Goal: Task Accomplishment & Management: Use online tool/utility

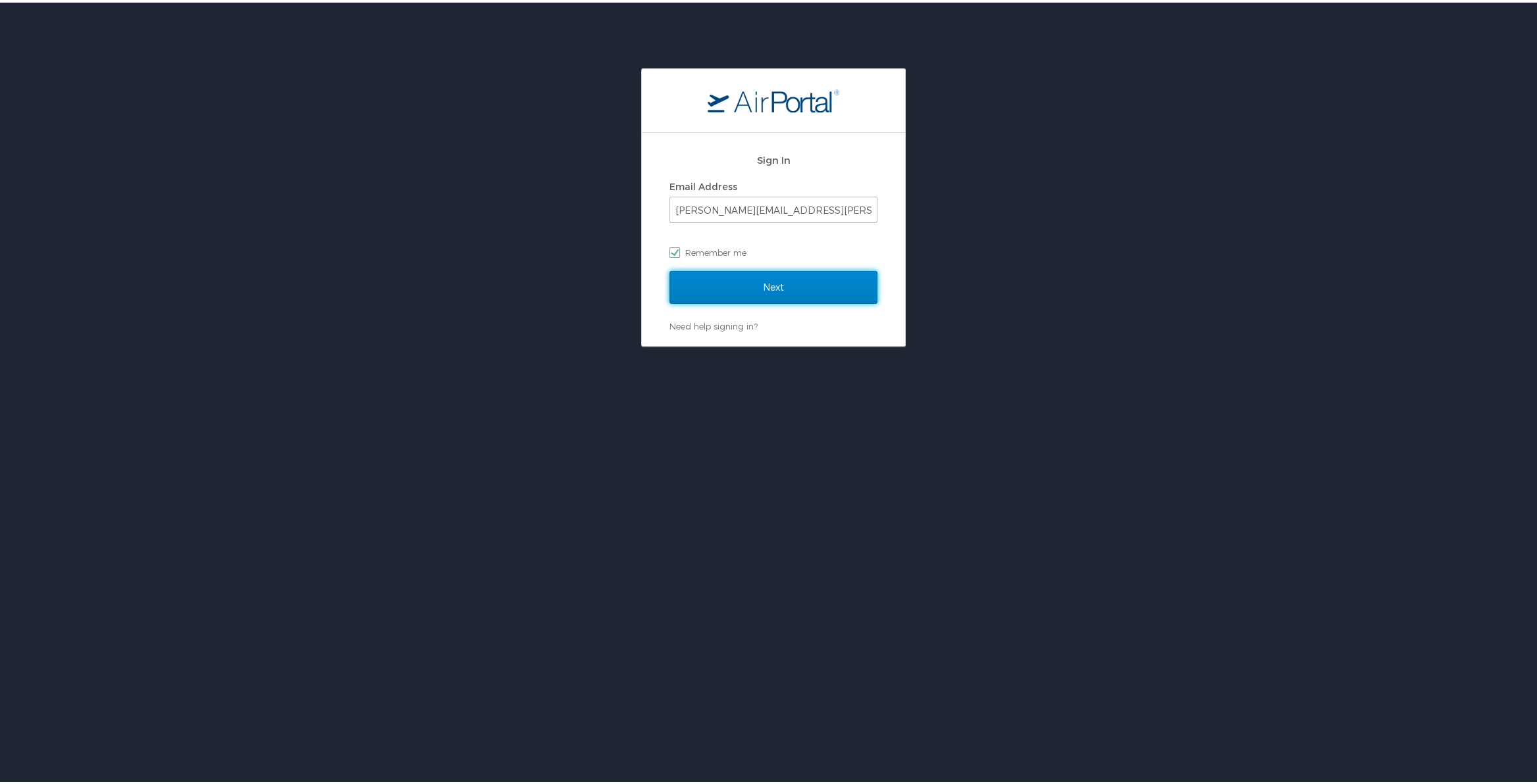
click at [739, 279] on input "Next" at bounding box center [773, 285] width 208 height 33
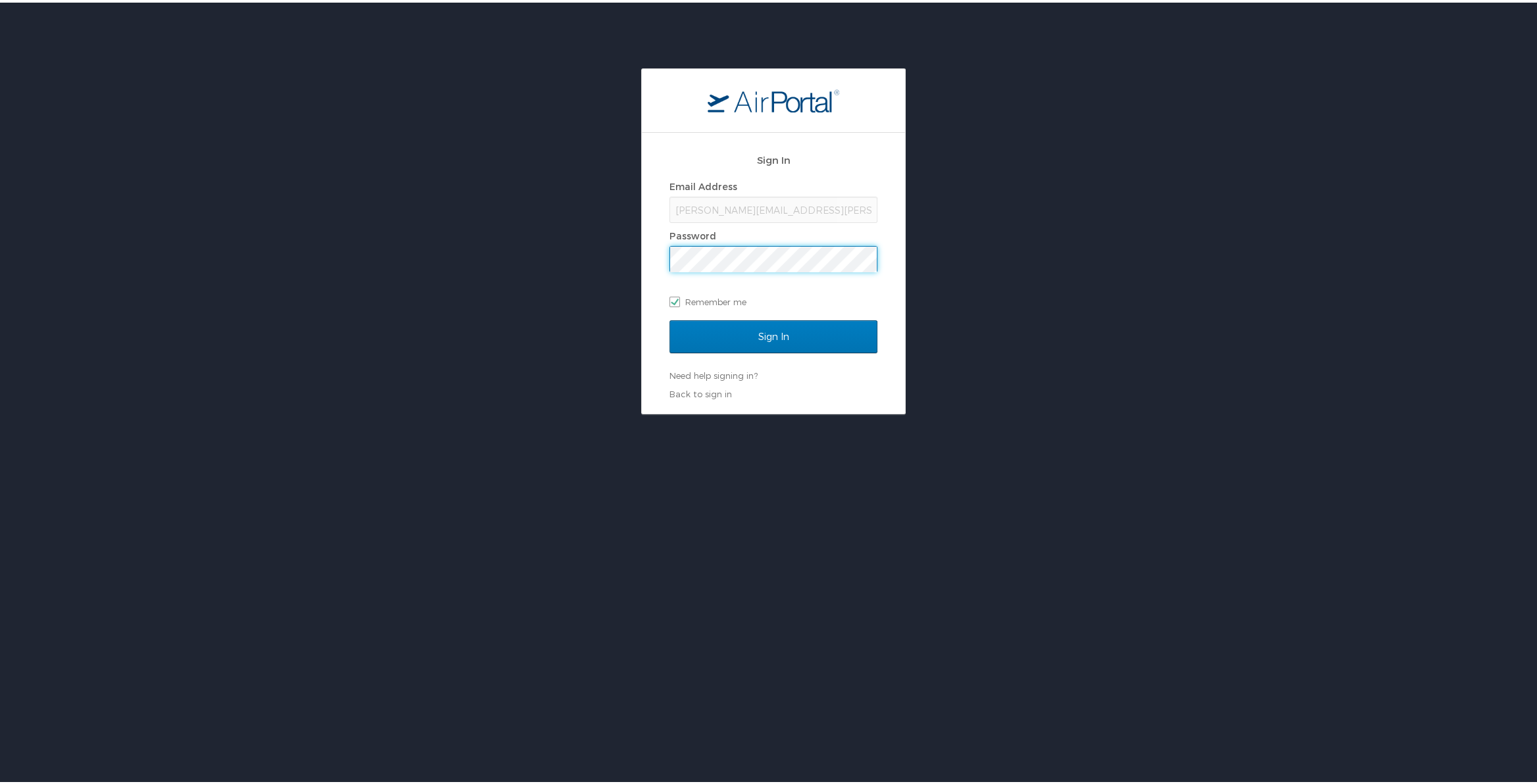
click at [669, 318] on input "Sign In" at bounding box center [773, 335] width 208 height 33
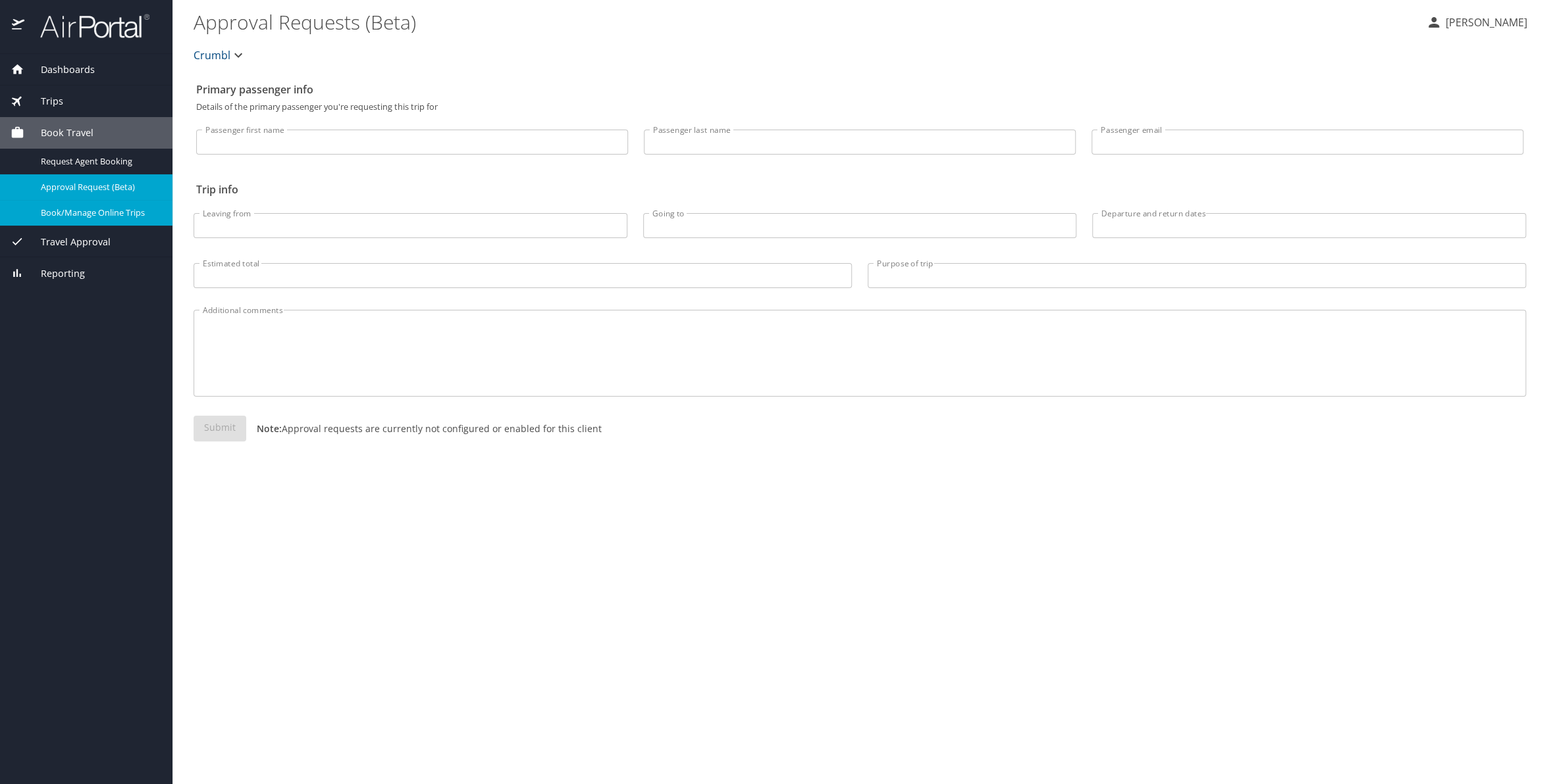
click at [94, 212] on span "Book/Manage Online Trips" at bounding box center [98, 212] width 116 height 13
